Goal: Transaction & Acquisition: Purchase product/service

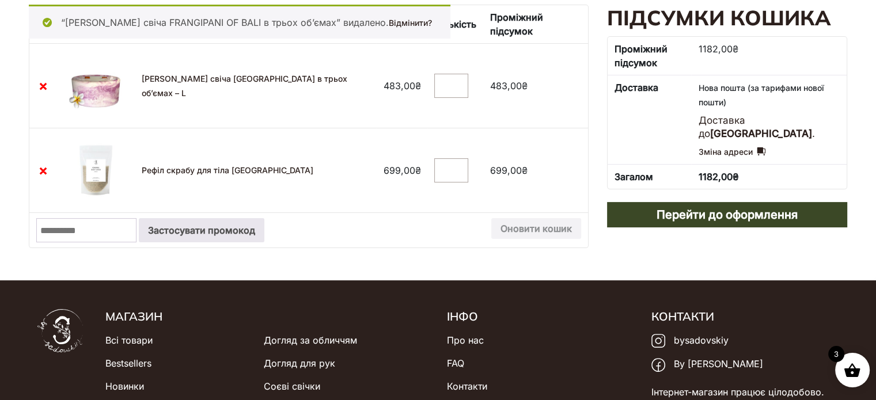
scroll to position [230, 0]
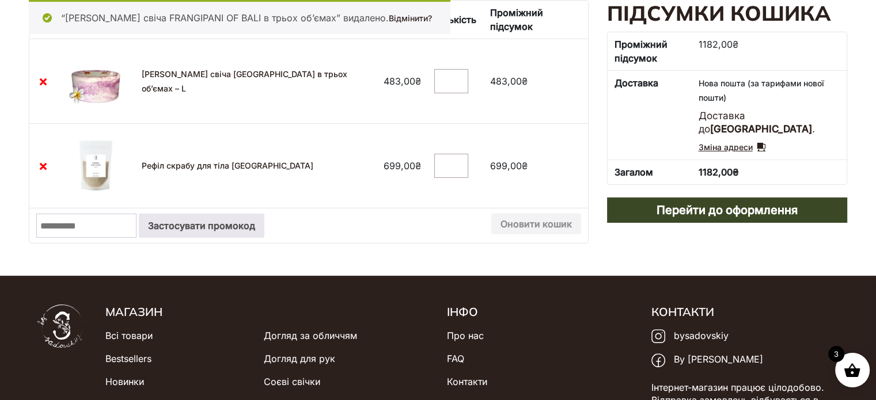
click at [756, 146] on link "Зміна адреси" at bounding box center [731, 148] width 67 height 14
select select "****"
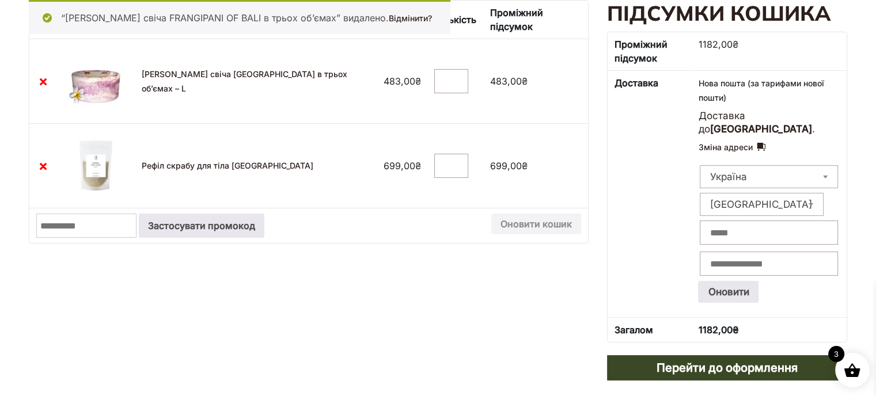
click at [766, 181] on span "Україна" at bounding box center [769, 176] width 138 height 23
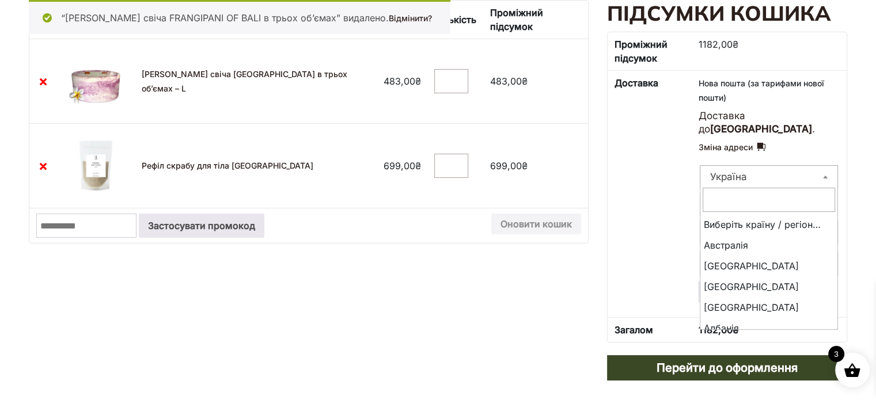
scroll to position [4783, 0]
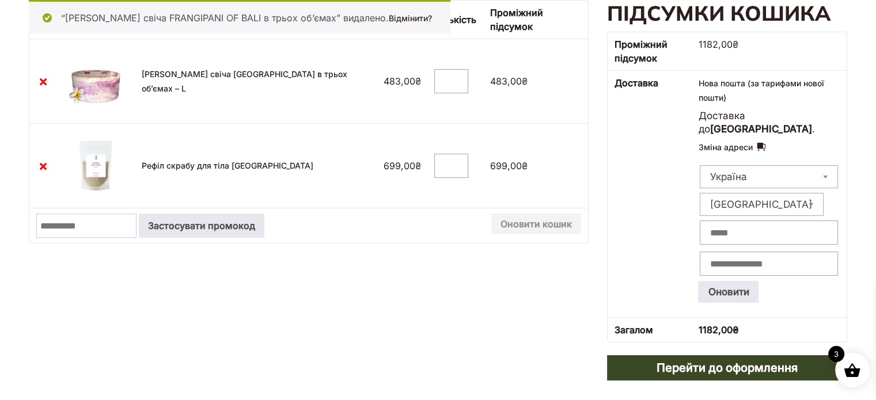
click at [769, 202] on span "Чернігівська область" at bounding box center [761, 204] width 123 height 16
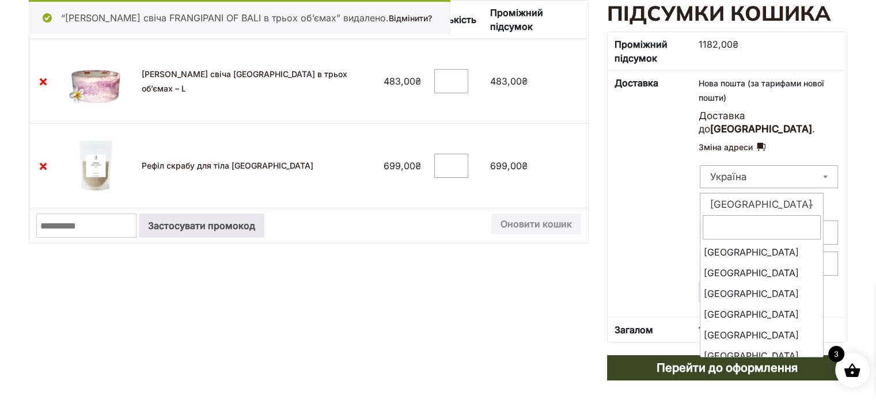
scroll to position [500, 0]
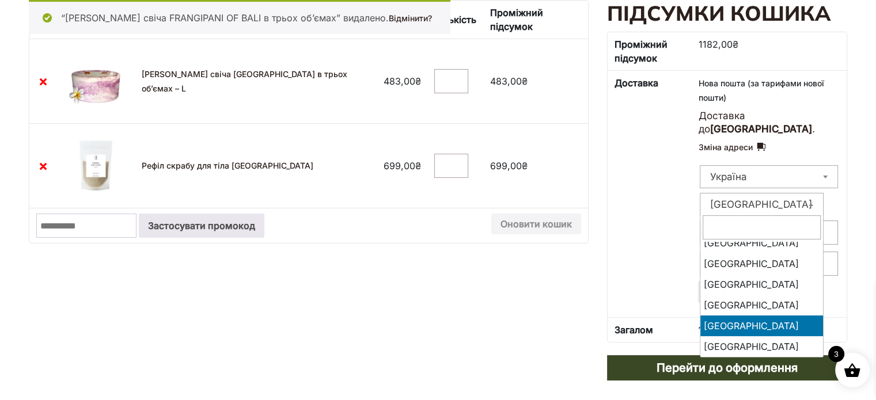
click at [769, 219] on input "text" at bounding box center [762, 227] width 118 height 24
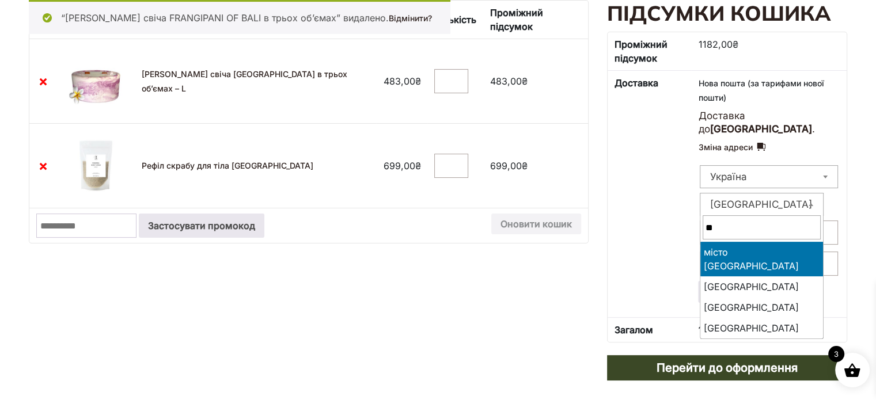
scroll to position [0, 0]
type input "**"
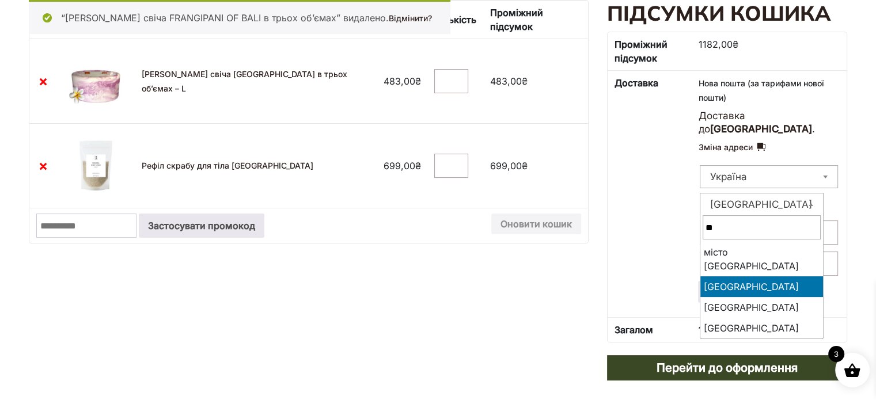
select select "****"
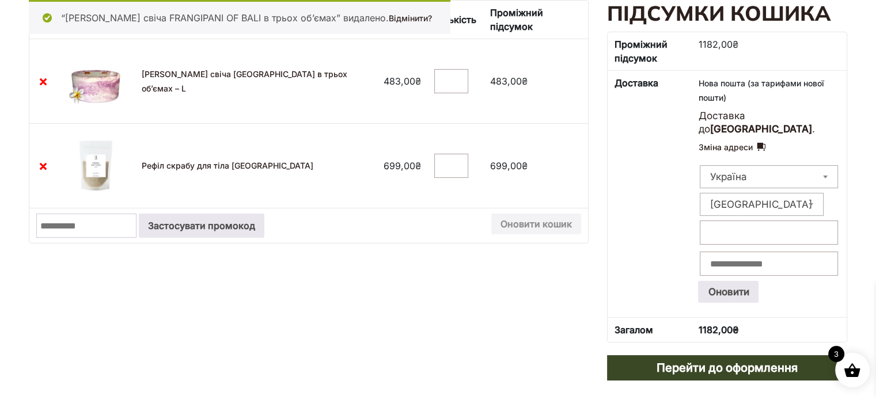
click at [761, 233] on input "Місто: *" at bounding box center [769, 233] width 138 height 24
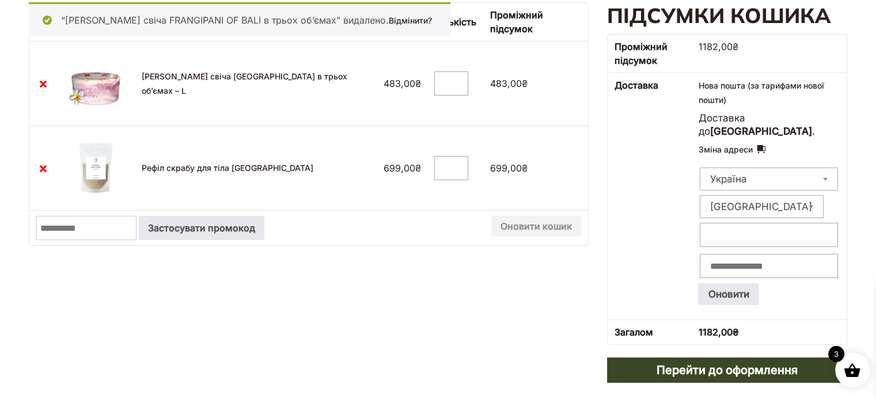
scroll to position [230, 0]
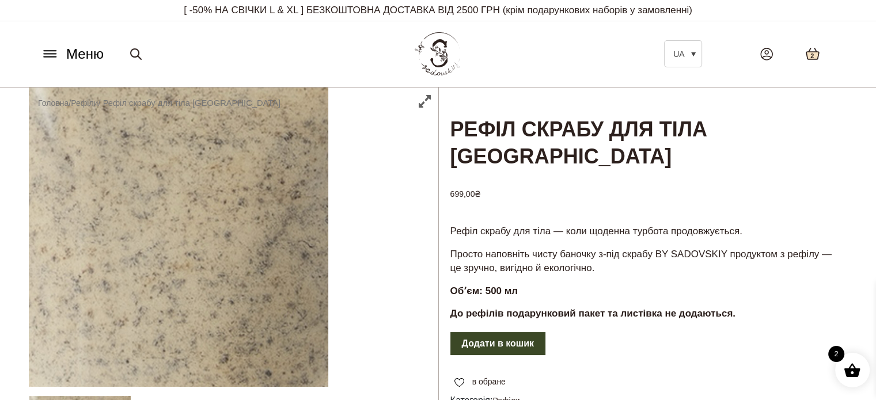
click at [817, 59] on icon at bounding box center [812, 53] width 13 height 11
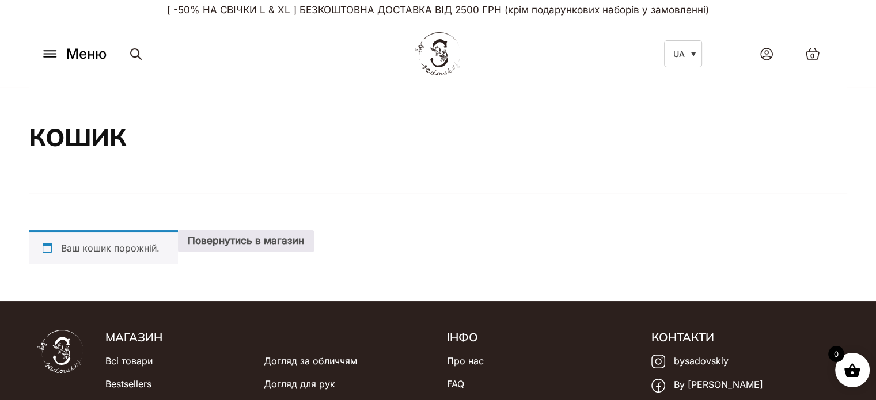
click at [46, 55] on icon at bounding box center [50, 54] width 18 height 12
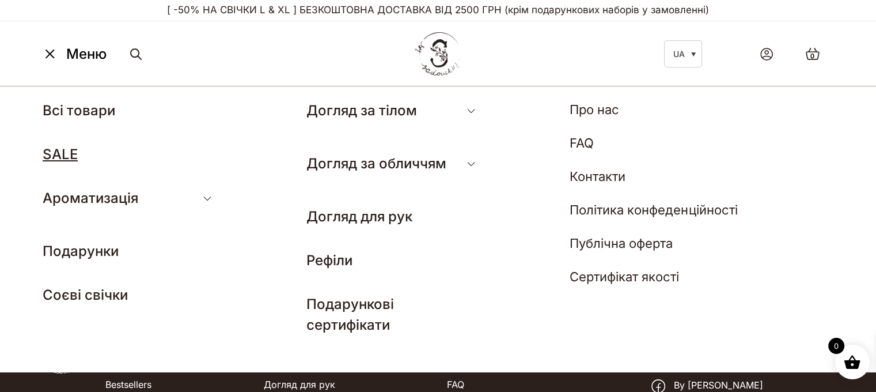
click at [55, 146] on link "SALE" at bounding box center [60, 154] width 35 height 17
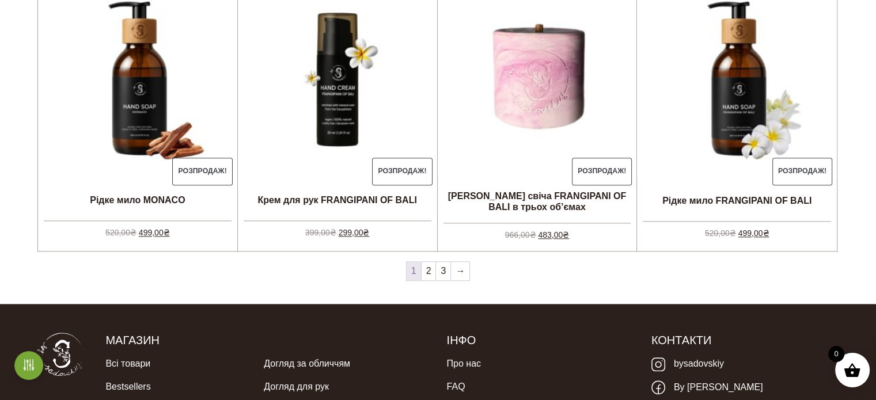
scroll to position [1210, 0]
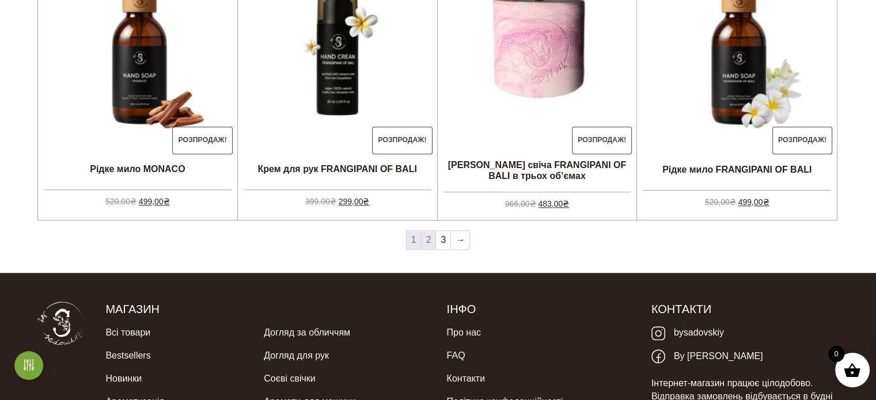
click at [425, 239] on link "2" at bounding box center [429, 240] width 14 height 18
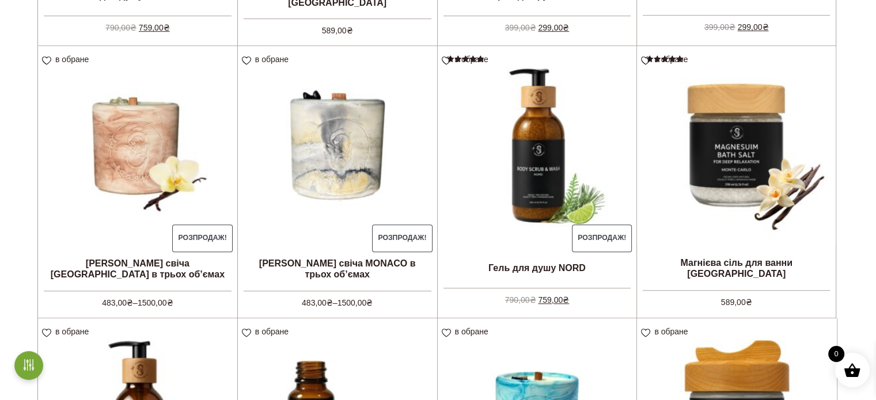
scroll to position [864, 0]
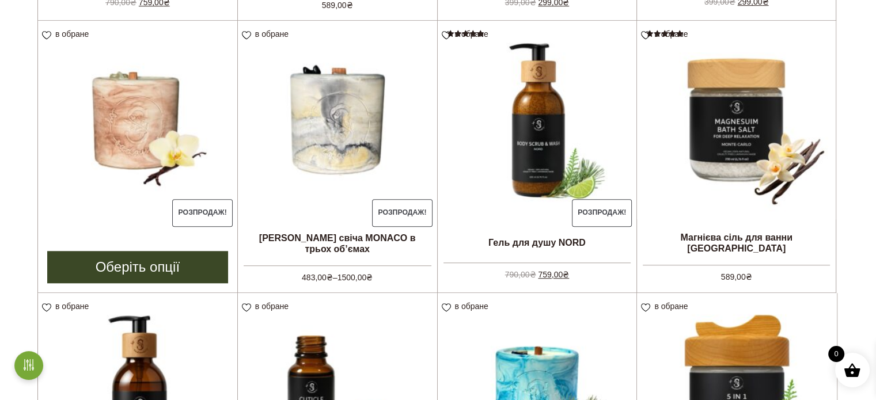
click at [179, 264] on link "Оберіть опції" at bounding box center [137, 267] width 181 height 32
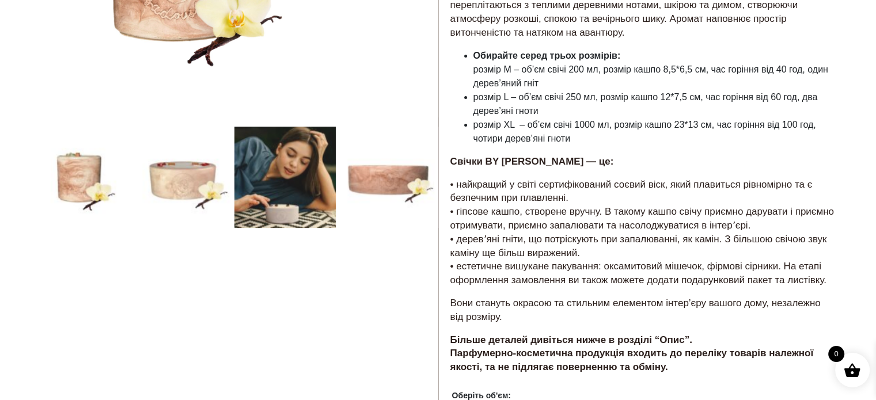
scroll to position [403, 0]
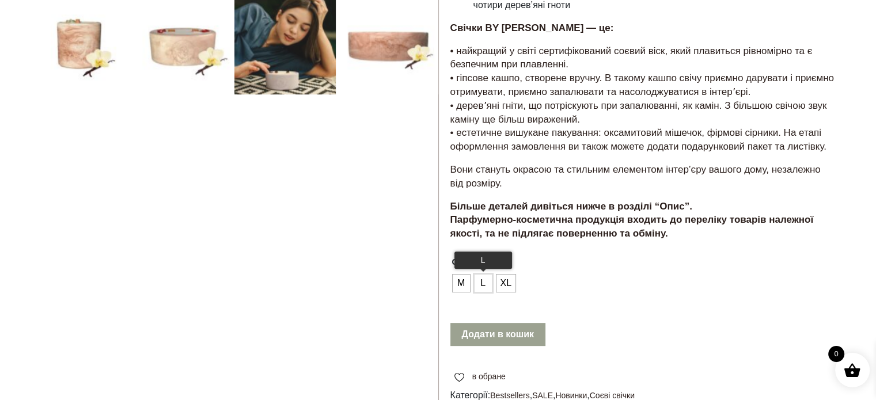
click at [479, 274] on span "L" at bounding box center [483, 283] width 15 height 18
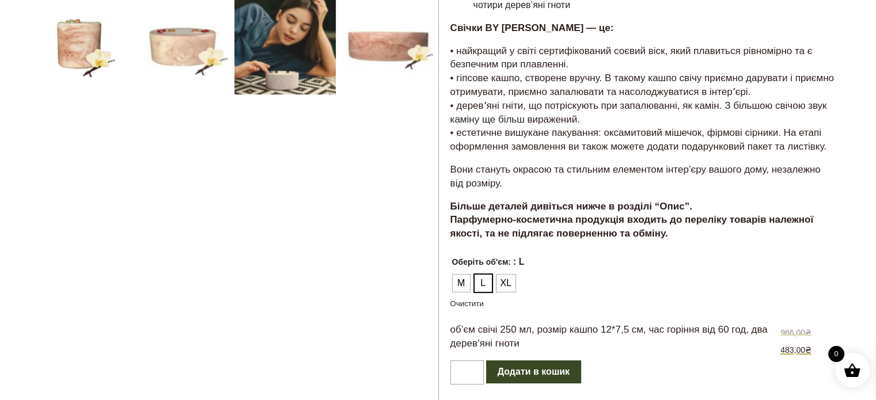
click at [527, 361] on button "Додати в кошик" at bounding box center [533, 372] width 95 height 23
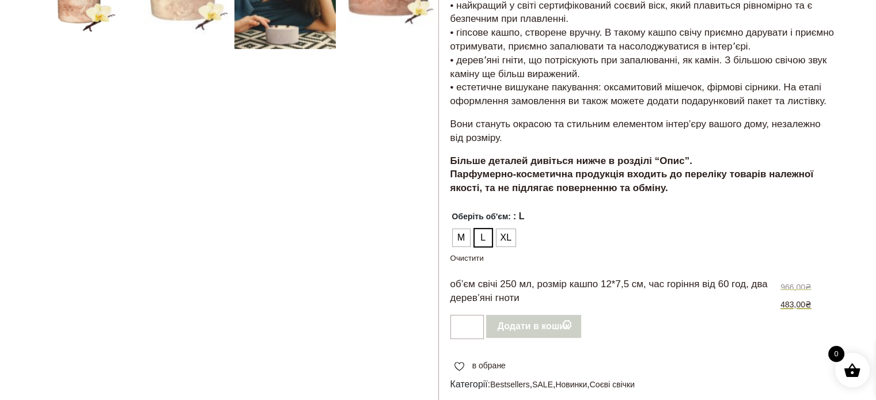
scroll to position [518, 0]
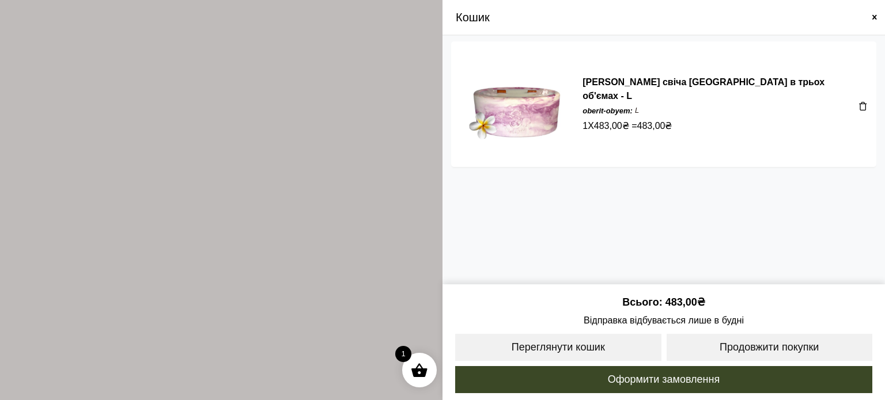
click at [333, 233] on span at bounding box center [442, 200] width 885 height 400
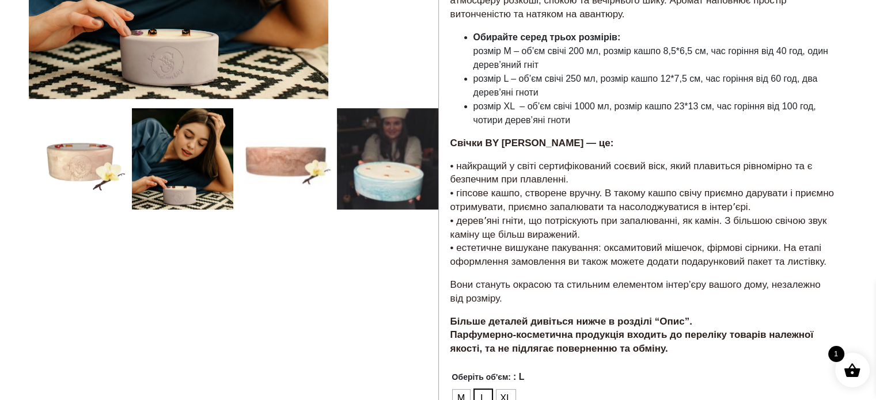
scroll to position [0, 0]
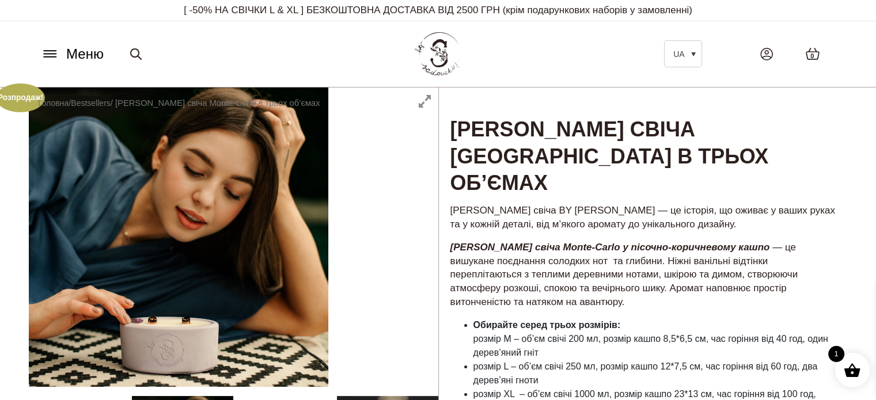
click at [134, 46] on link at bounding box center [136, 53] width 21 height 41
click at [150, 60] on input "Шукати:" at bounding box center [184, 54] width 121 height 24
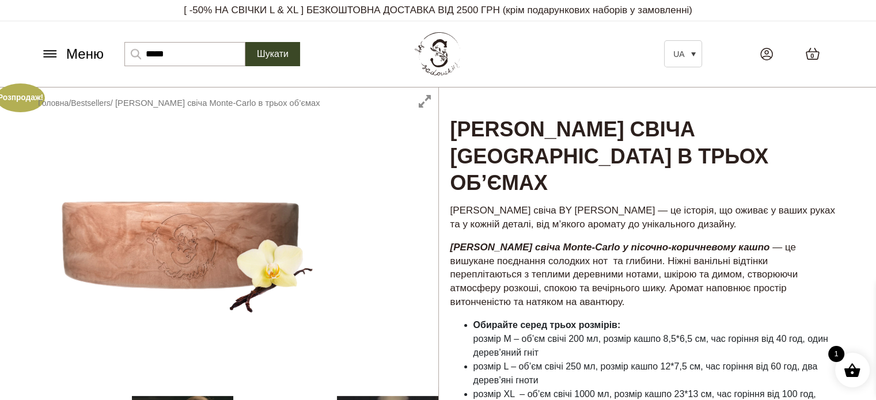
type input "*****"
click at [245, 42] on button "Шукати" at bounding box center [272, 54] width 55 height 24
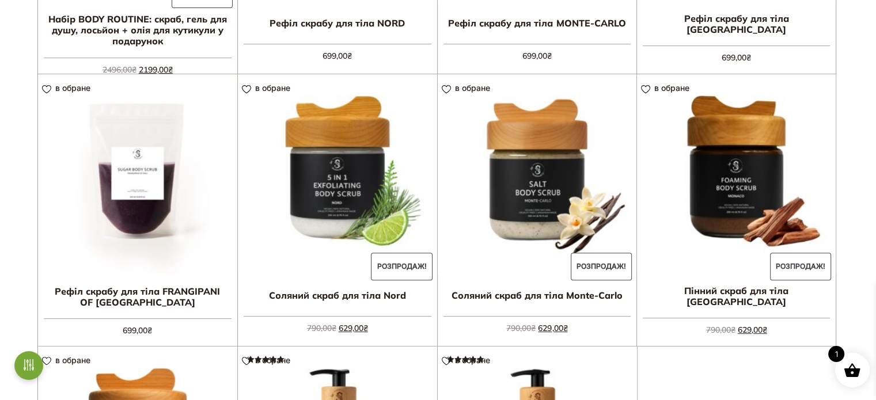
scroll to position [403, 0]
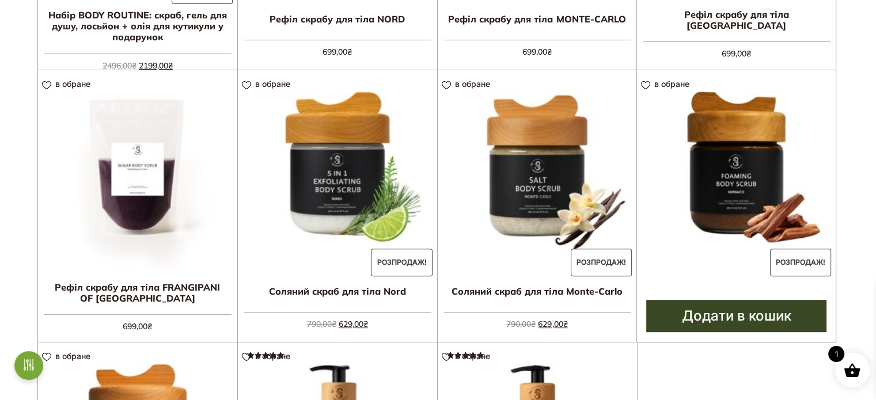
click at [726, 199] on img at bounding box center [736, 169] width 199 height 199
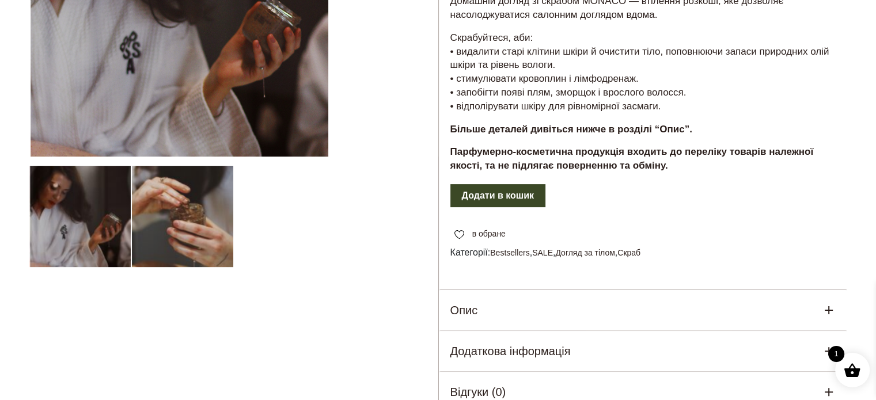
scroll to position [403, 0]
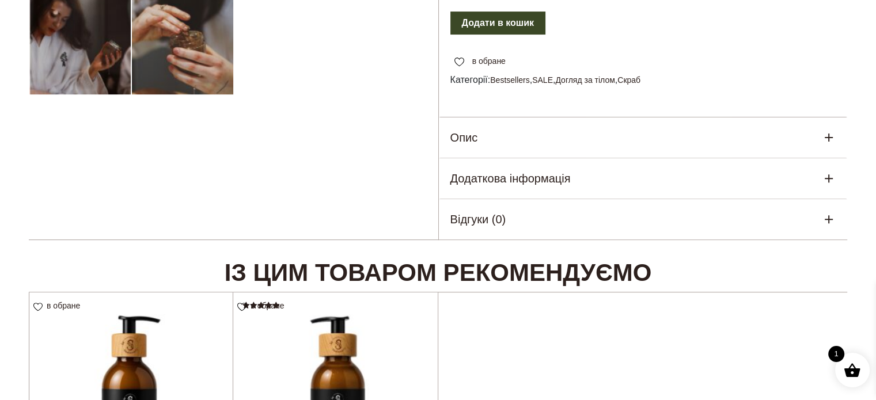
click at [621, 137] on div "Опис" at bounding box center [643, 138] width 409 height 40
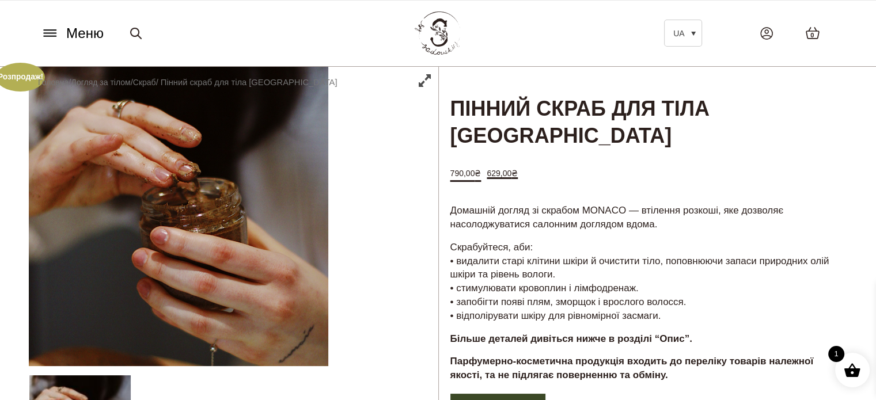
scroll to position [0, 0]
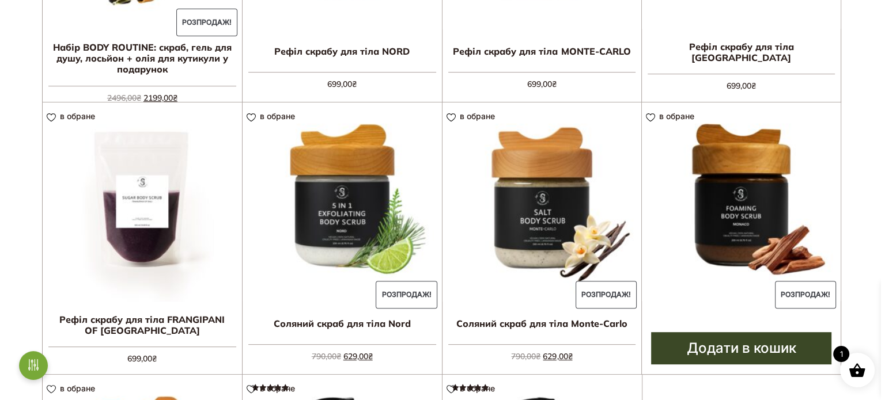
scroll to position [173, 0]
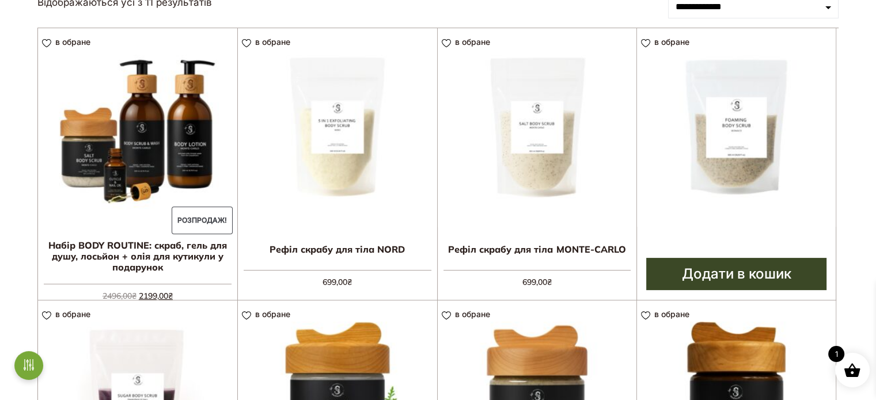
click at [734, 274] on link "Додати в кошик" at bounding box center [736, 274] width 180 height 32
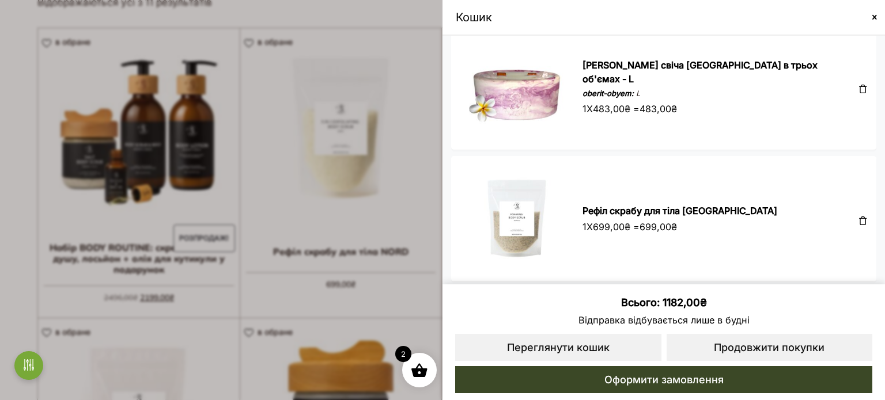
scroll to position [0, 0]
